Goal: Download file/media

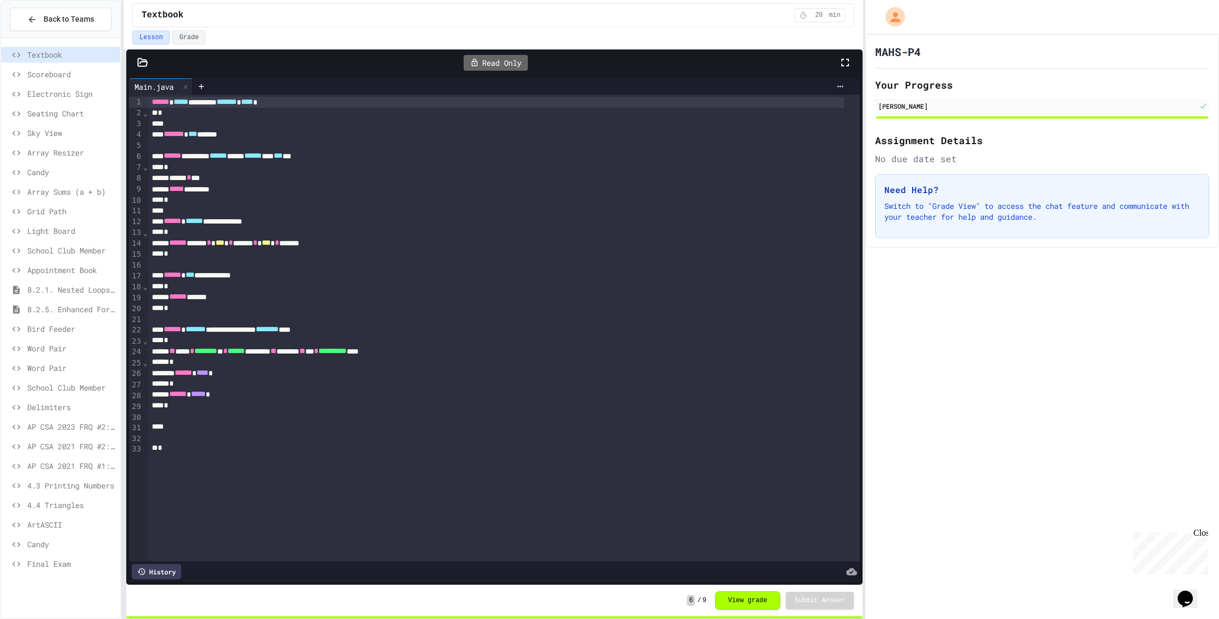
click at [58, 568] on span "Final Exam" at bounding box center [71, 563] width 89 height 11
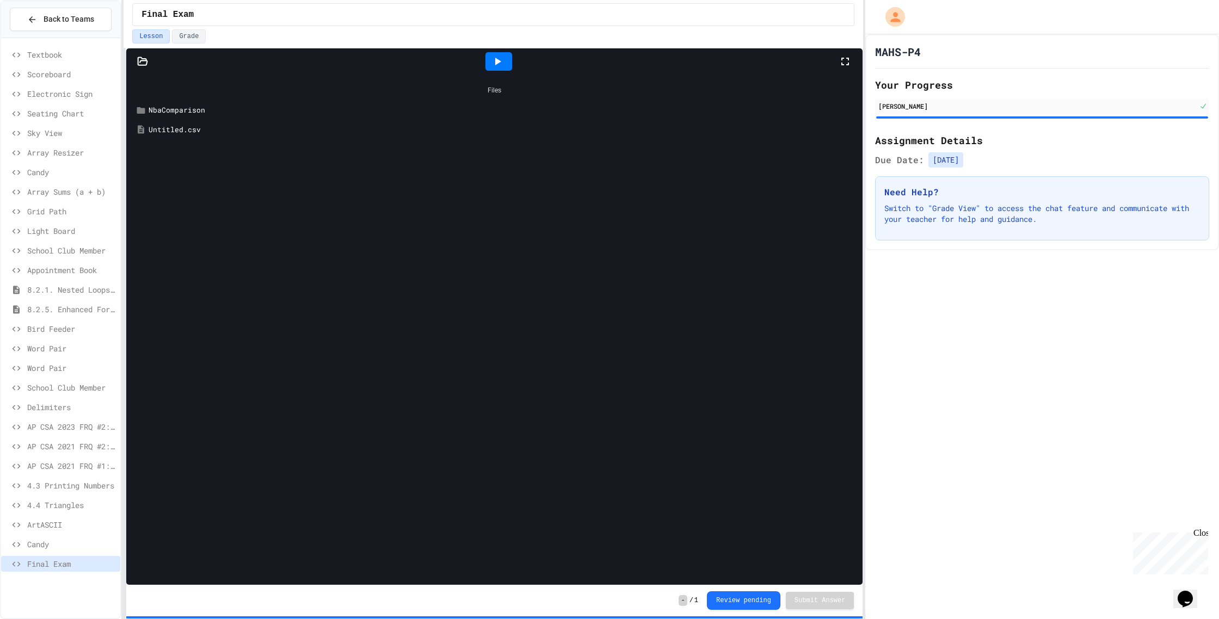
click at [496, 61] on icon at bounding box center [498, 62] width 6 height 8
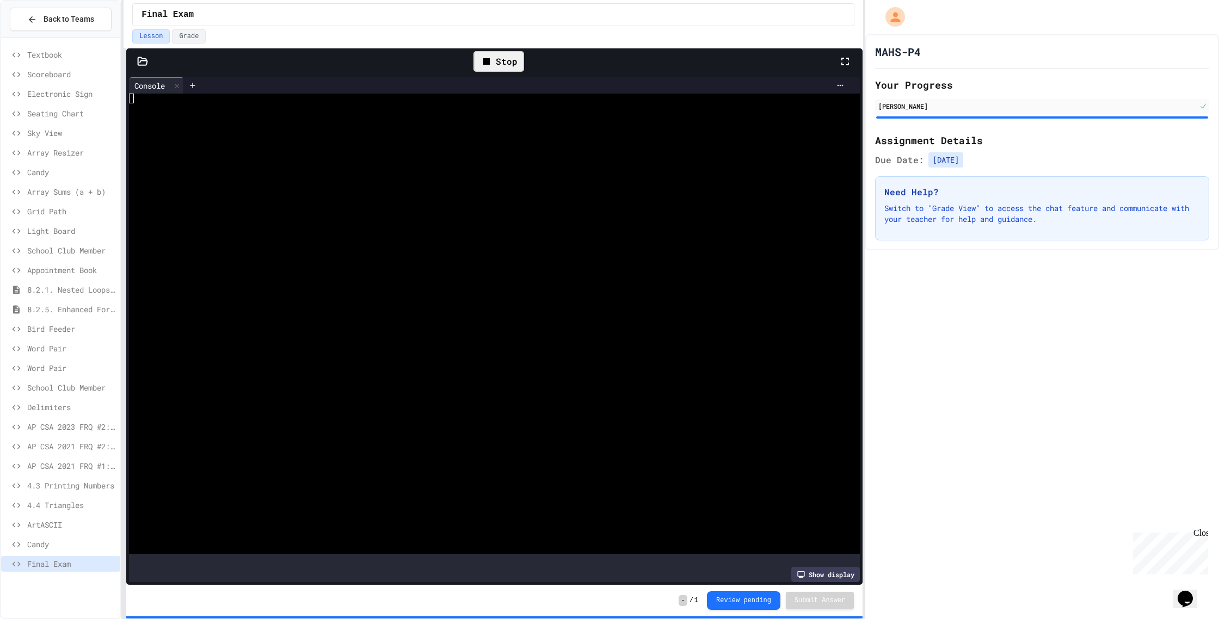
click at [411, 131] on div at bounding box center [484, 128] width 710 height 10
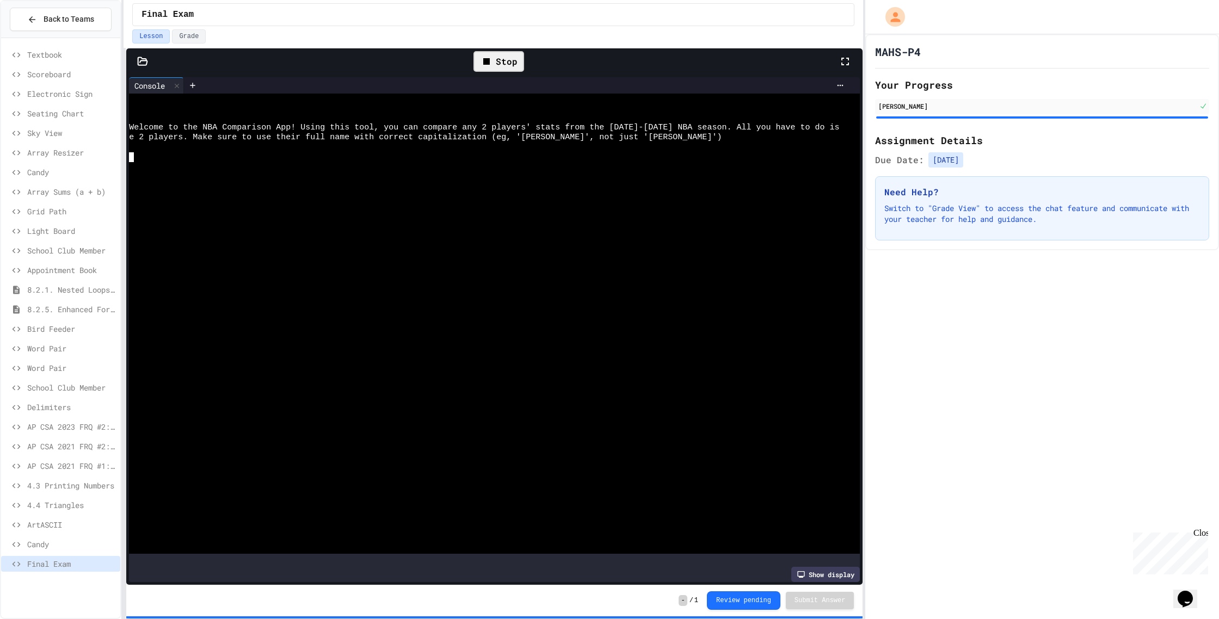
scroll to position [0, 1]
type textarea "***"
type textarea "****"
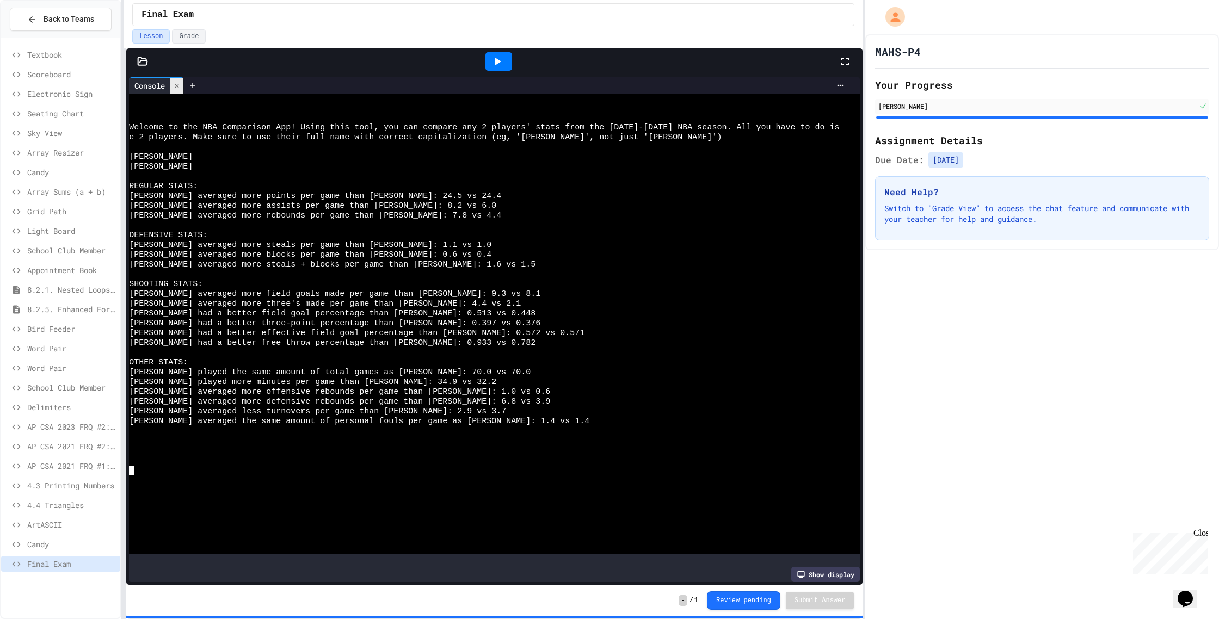
click at [178, 86] on icon at bounding box center [177, 85] width 4 height 4
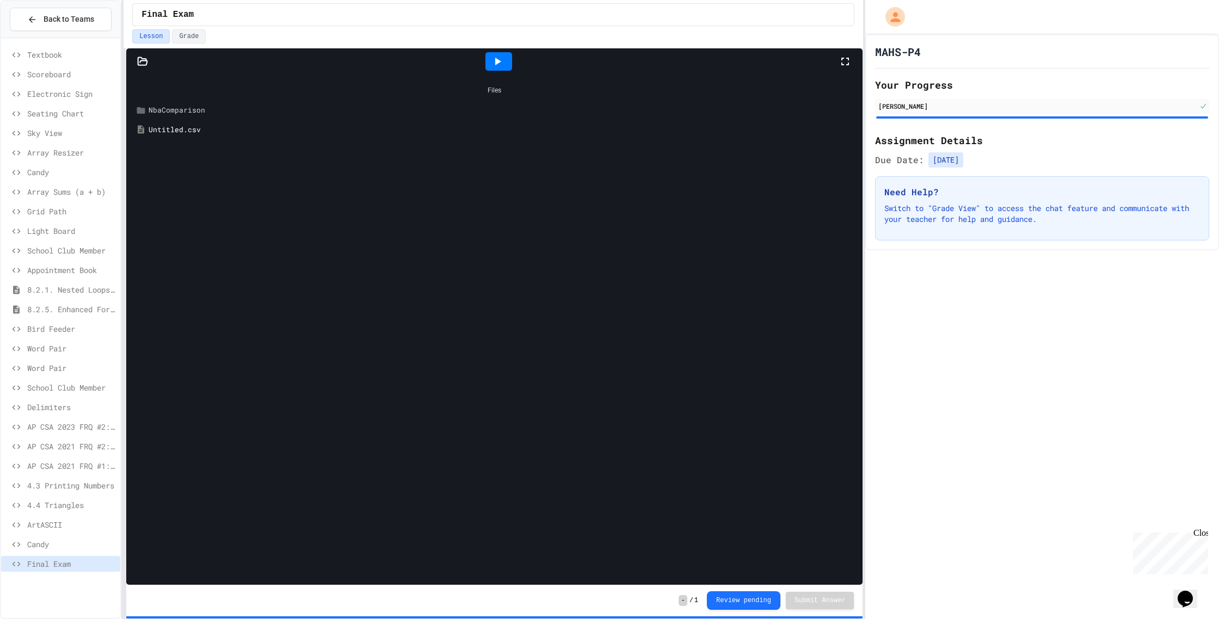
click at [787, 103] on div "NbaComparison" at bounding box center [495, 111] width 726 height 20
drag, startPoint x: 329, startPoint y: 102, endPoint x: 353, endPoint y: 102, distance: 24.5
click at [329, 102] on div "NbaComparison" at bounding box center [495, 111] width 726 height 20
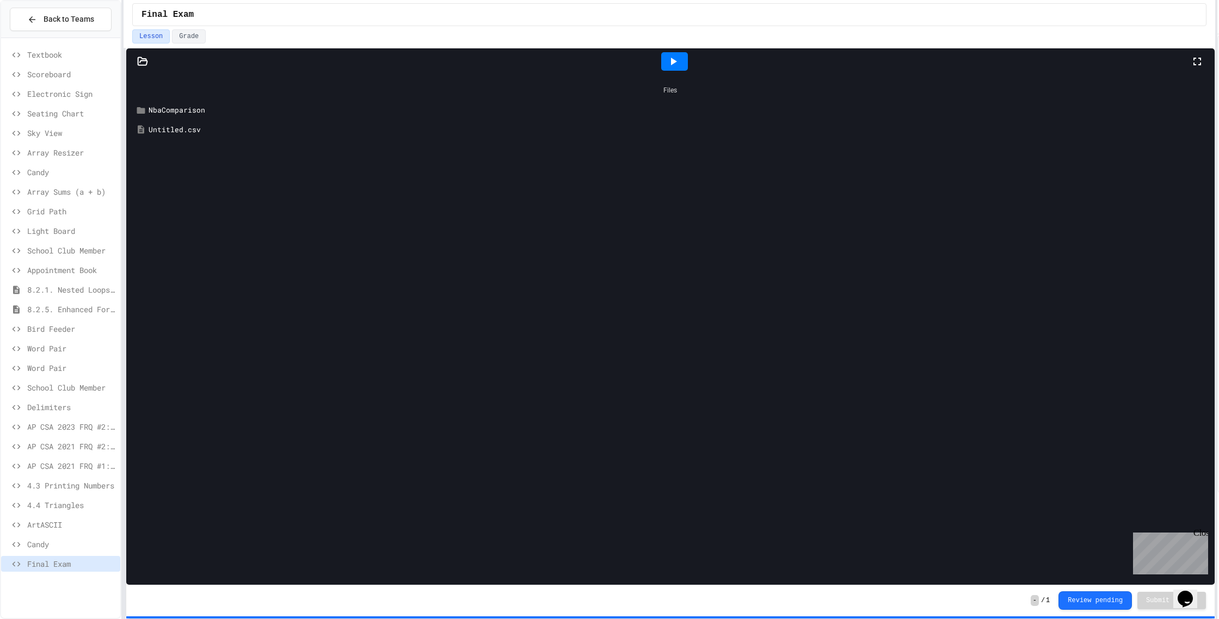
click at [1219, 237] on div "**********" at bounding box center [609, 309] width 1219 height 619
click at [143, 62] on icon at bounding box center [142, 61] width 11 height 11
click at [220, 83] on icon at bounding box center [224, 86] width 10 height 10
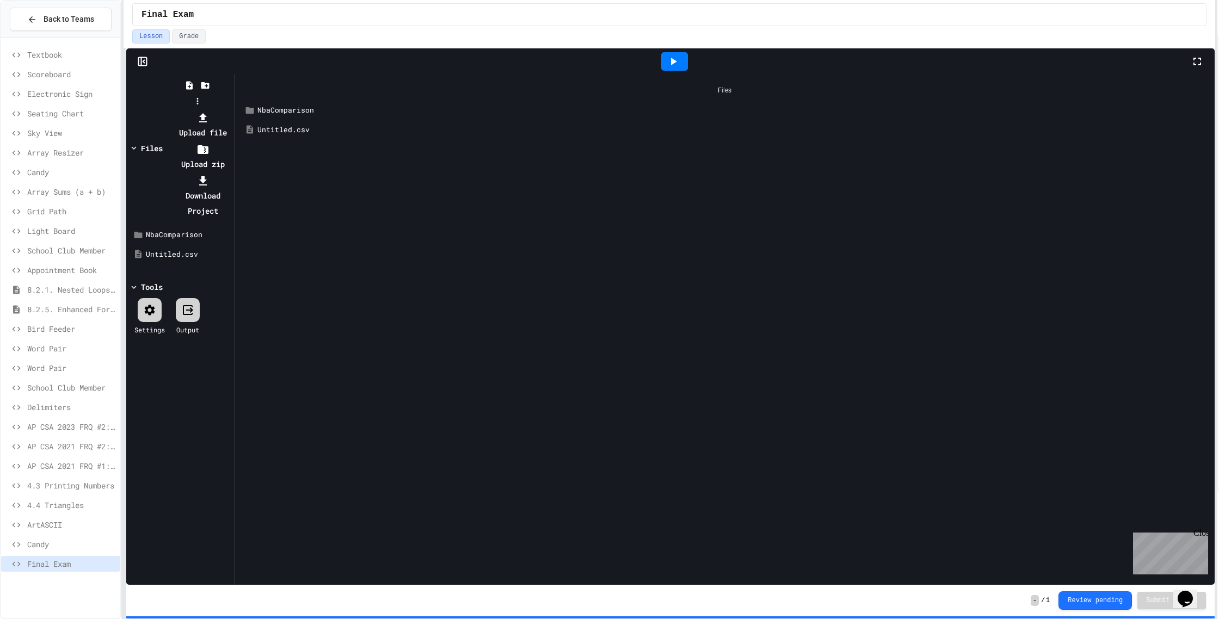
click at [232, 173] on li "Download Project" at bounding box center [203, 196] width 58 height 46
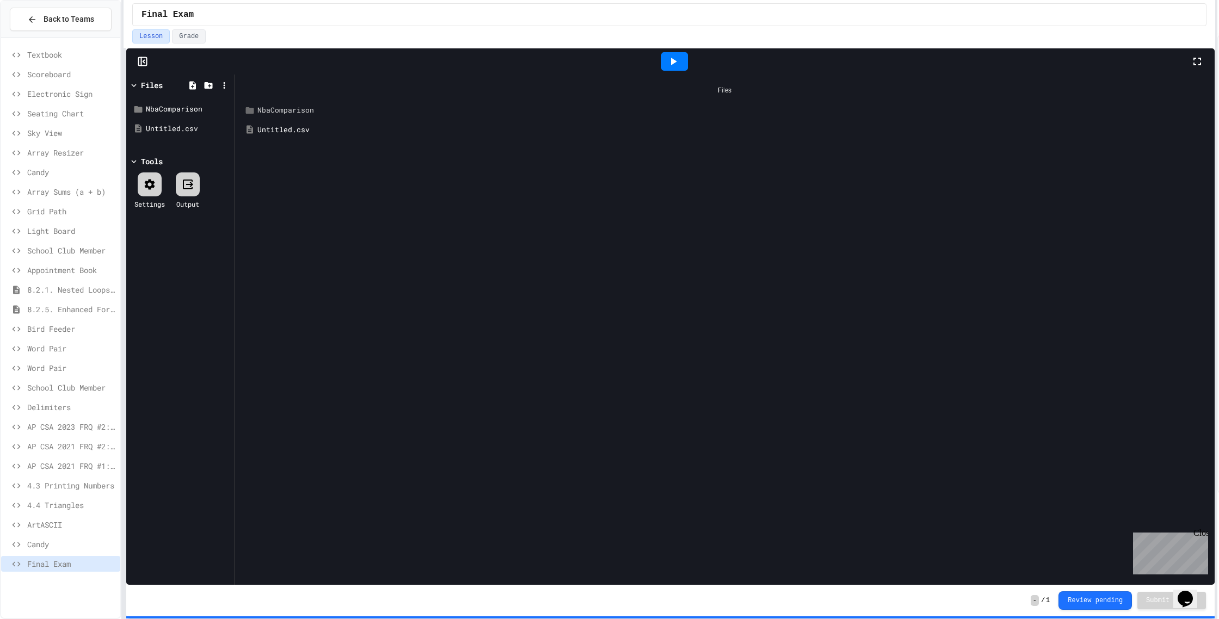
click at [274, 114] on div "NbaComparison" at bounding box center [732, 110] width 951 height 11
click at [288, 134] on div ".git" at bounding box center [737, 130] width 943 height 11
click at [281, 109] on div "NbaComparison" at bounding box center [732, 110] width 951 height 11
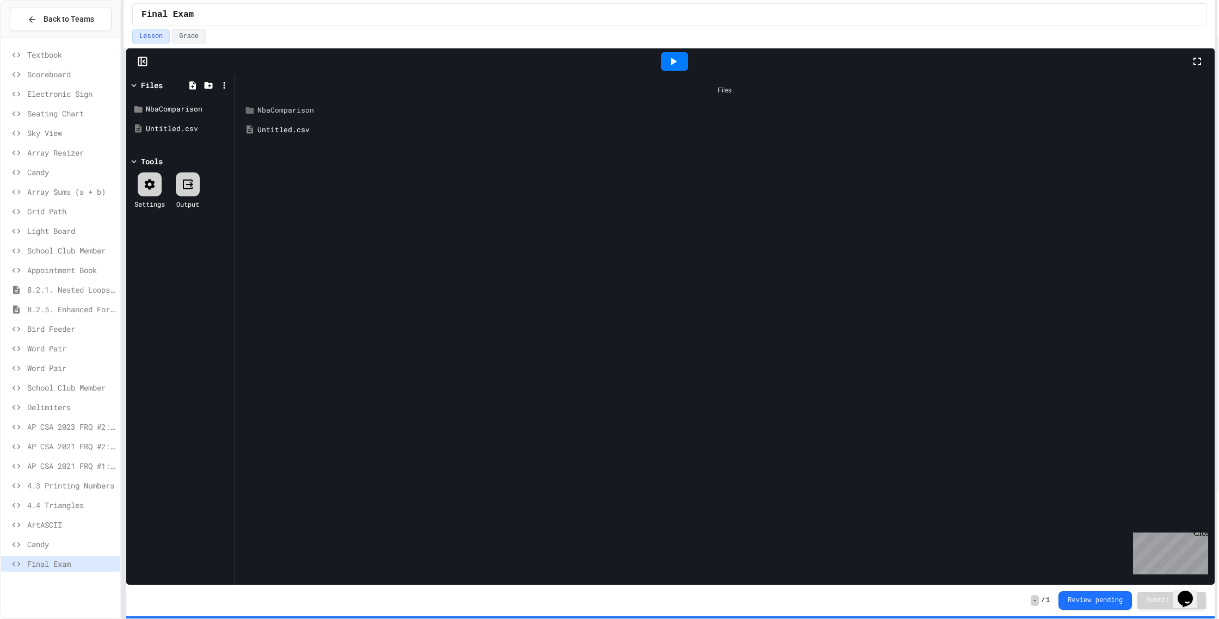
click at [281, 111] on div "NbaComparison" at bounding box center [732, 110] width 951 height 11
click at [280, 173] on div "src" at bounding box center [737, 168] width 943 height 11
click at [288, 188] on div "main" at bounding box center [741, 187] width 935 height 11
click at [308, 206] on div "java" at bounding box center [745, 207] width 926 height 11
click at [322, 225] on div "Main.java" at bounding box center [749, 226] width 918 height 11
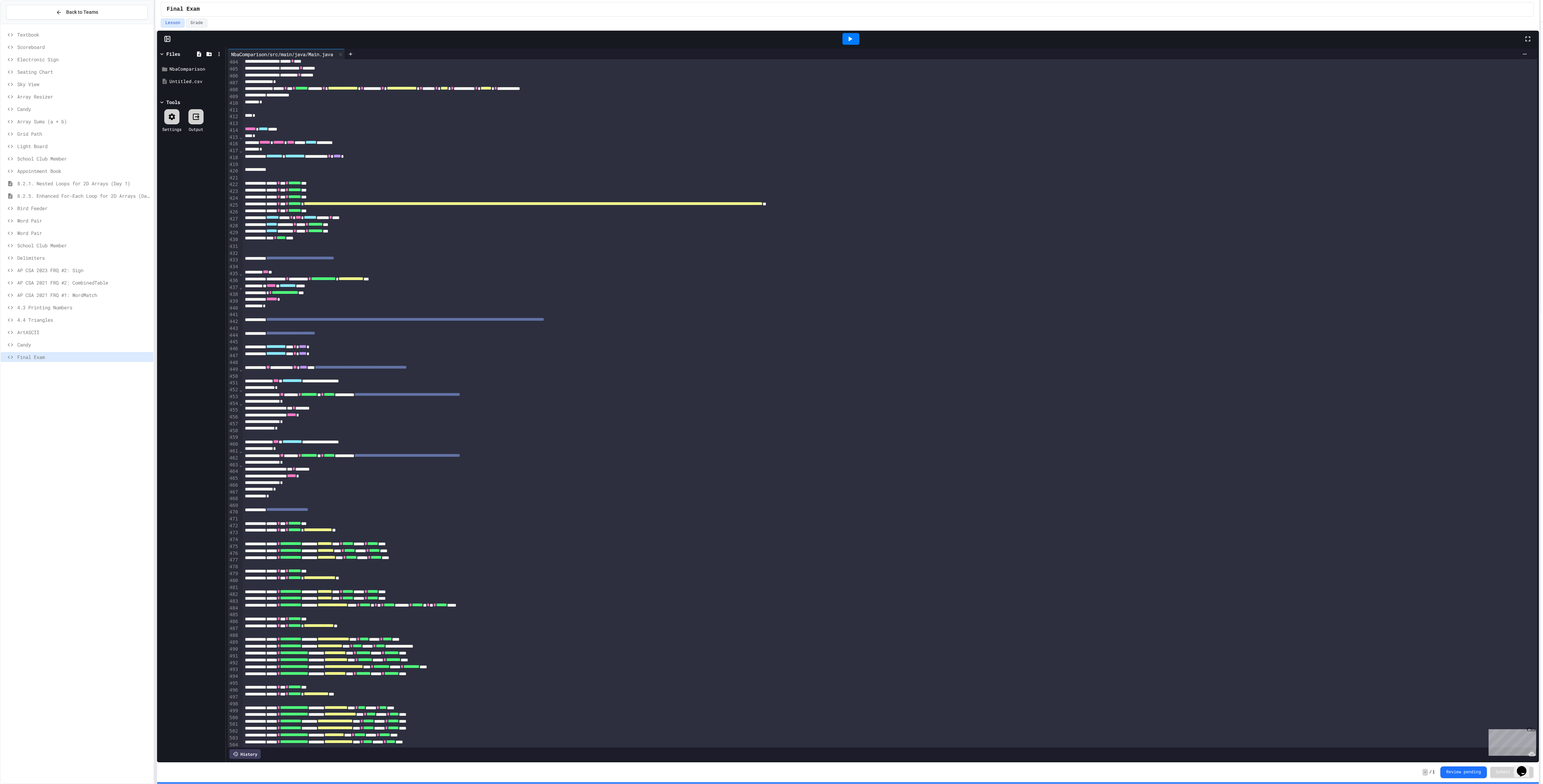
scroll to position [2841, 0]
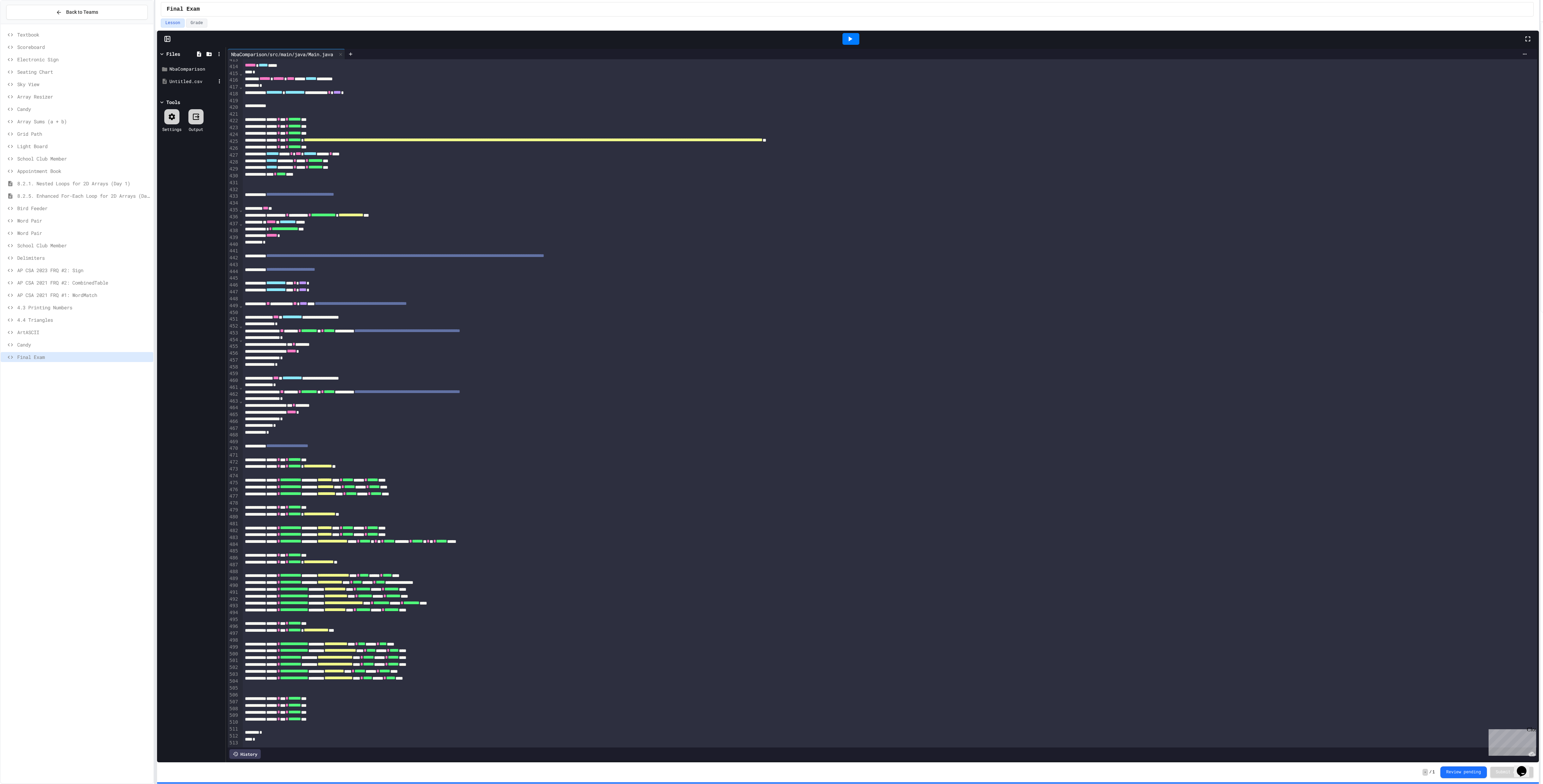
click at [182, 79] on div "Untitled.csv" at bounding box center [192, 82] width 46 height 7
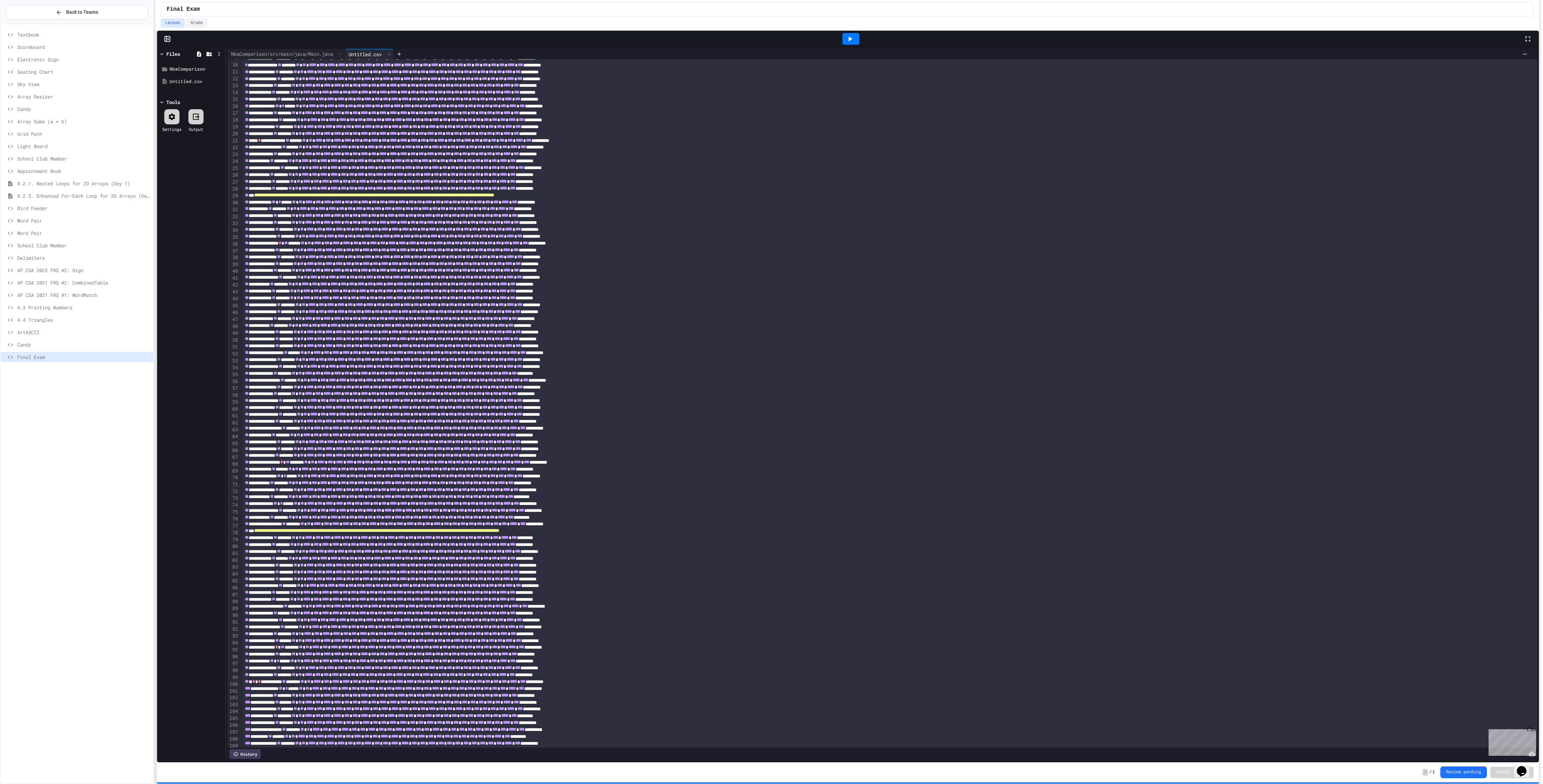
scroll to position [0, 0]
